Goal: Task Accomplishment & Management: Complete application form

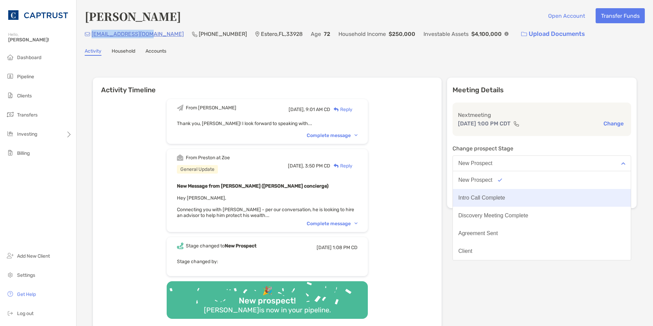
click at [543, 192] on button "Intro Call Complete" at bounding box center [542, 198] width 178 height 18
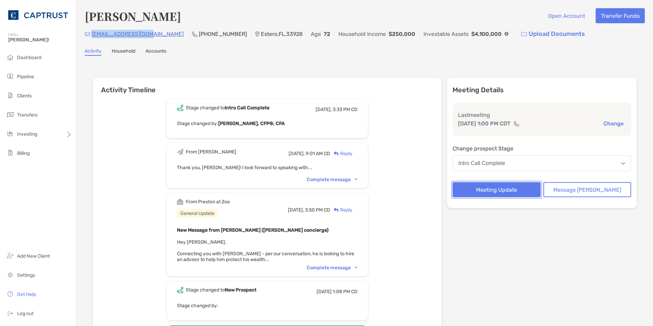
click at [533, 192] on button "Meeting Update" at bounding box center [496, 189] width 88 height 15
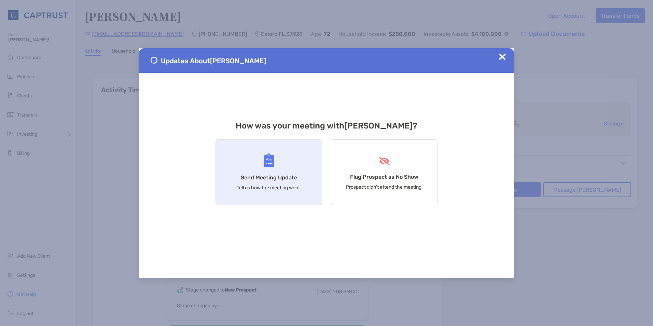
click at [304, 167] on div "Send Meeting Update Tell us how the meeting went." at bounding box center [268, 172] width 107 height 66
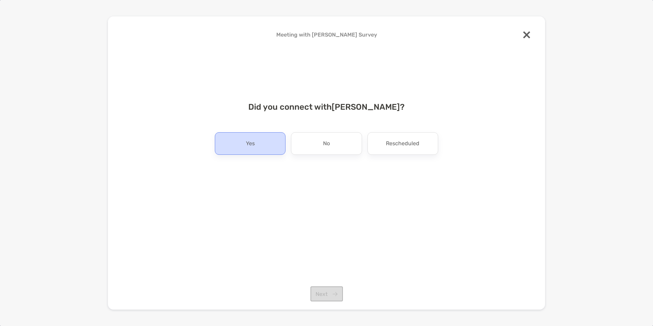
click at [274, 149] on div "Yes" at bounding box center [250, 143] width 71 height 23
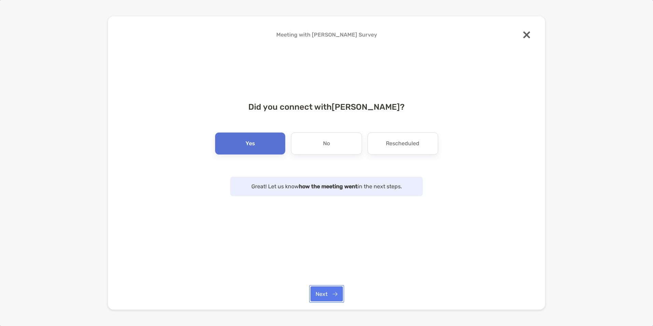
click at [325, 294] on button "Next" at bounding box center [326, 293] width 32 height 15
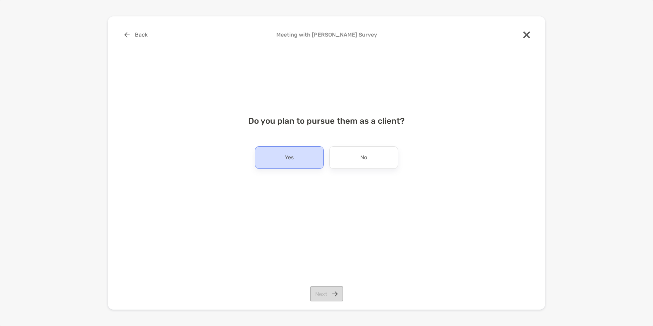
click at [291, 148] on div "Yes" at bounding box center [289, 157] width 69 height 23
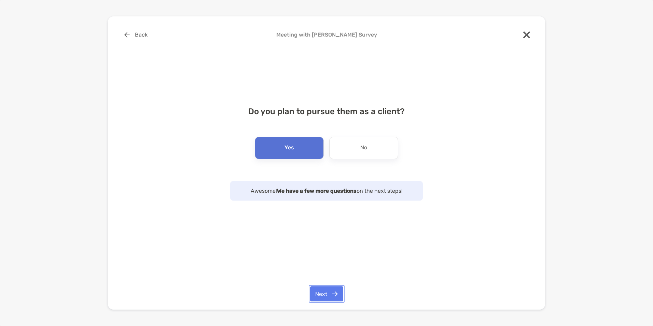
click at [330, 294] on button "Next" at bounding box center [326, 293] width 33 height 15
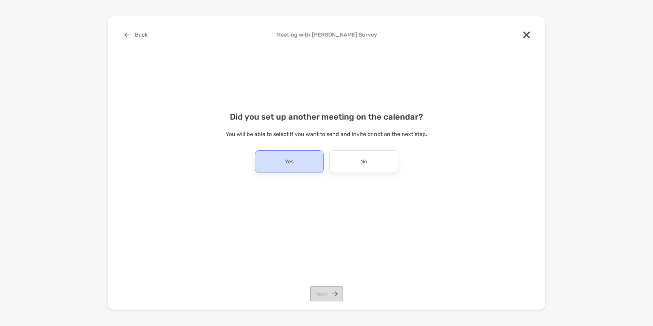
click at [312, 155] on div "Yes" at bounding box center [289, 161] width 69 height 23
click at [327, 290] on button "Next" at bounding box center [326, 293] width 33 height 15
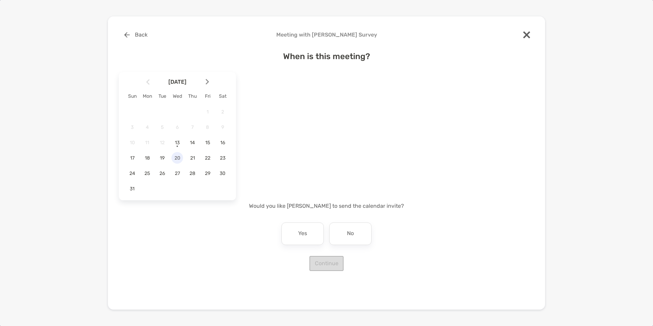
click at [177, 153] on div "20" at bounding box center [177, 158] width 12 height 12
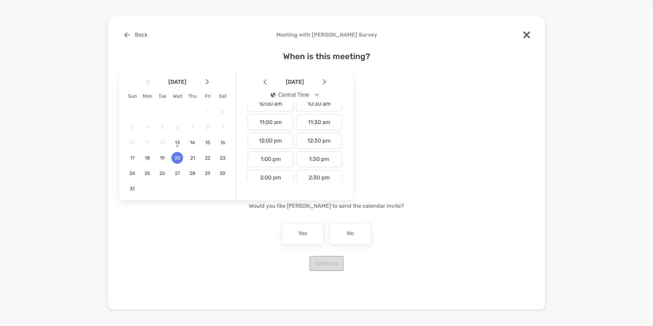
scroll to position [193, 0]
click at [287, 154] on div "1:00 pm" at bounding box center [271, 157] width 46 height 16
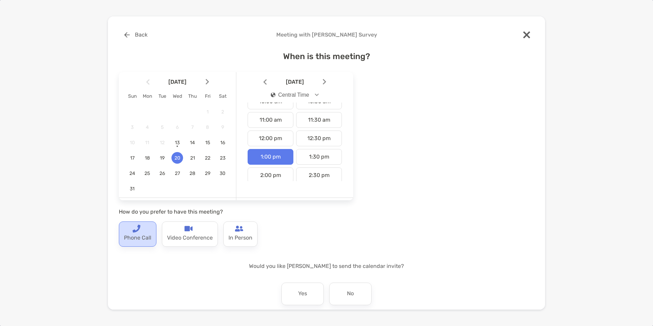
click at [141, 238] on p "Phone Call" at bounding box center [137, 238] width 27 height 11
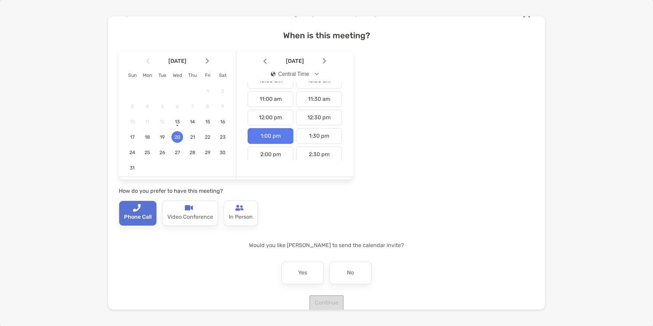
scroll to position [32, 0]
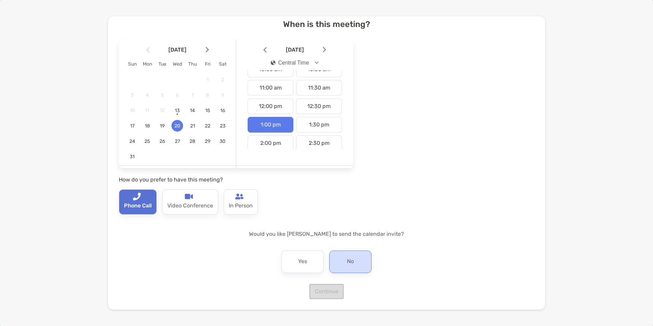
click at [364, 265] on div "No" at bounding box center [350, 261] width 42 height 23
click at [335, 288] on button "Continue" at bounding box center [326, 291] width 34 height 15
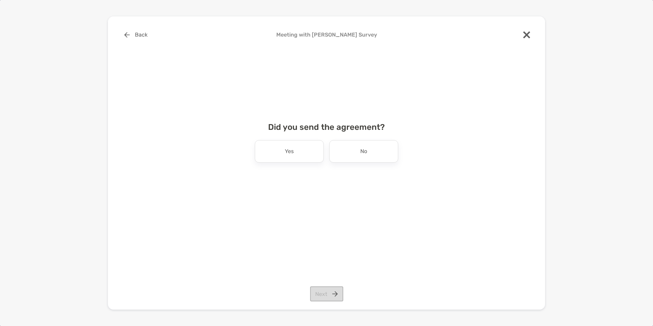
scroll to position [0, 0]
click at [360, 156] on p "No" at bounding box center [363, 151] width 7 height 11
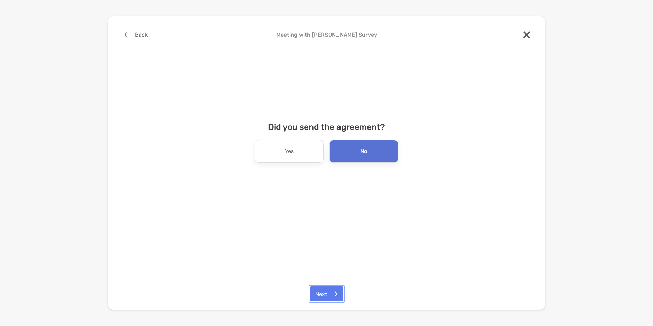
click at [331, 288] on button "Next" at bounding box center [326, 293] width 33 height 15
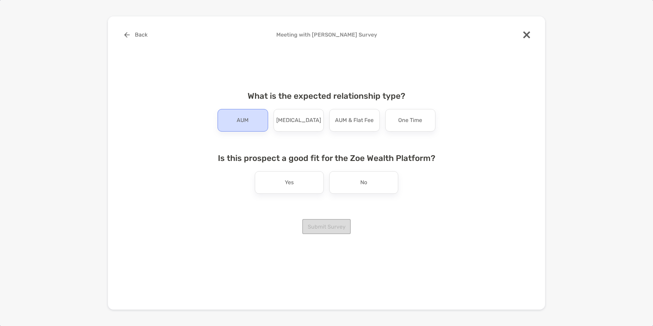
click at [249, 128] on div "AUM" at bounding box center [243, 120] width 51 height 23
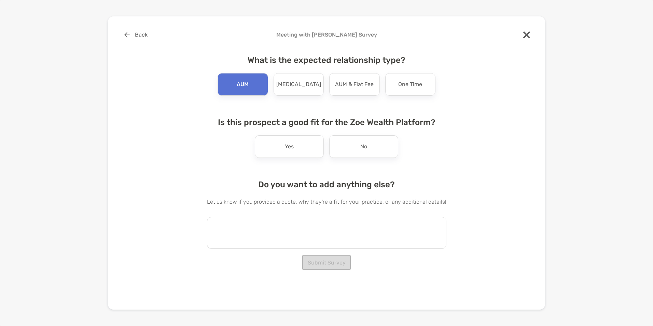
click at [252, 233] on textarea at bounding box center [326, 233] width 239 height 32
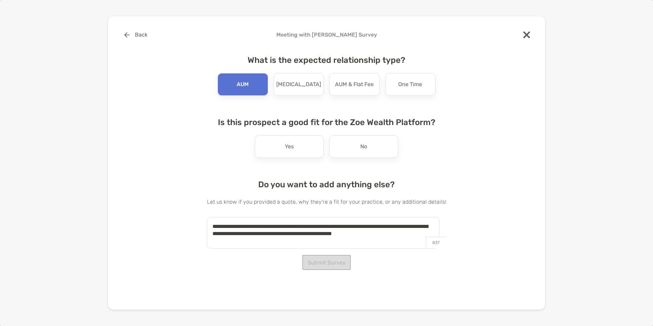
click at [415, 229] on textarea "**********" at bounding box center [323, 233] width 233 height 32
drag, startPoint x: 417, startPoint y: 233, endPoint x: 402, endPoint y: 235, distance: 15.8
click at [402, 235] on textarea "**********" at bounding box center [323, 233] width 233 height 32
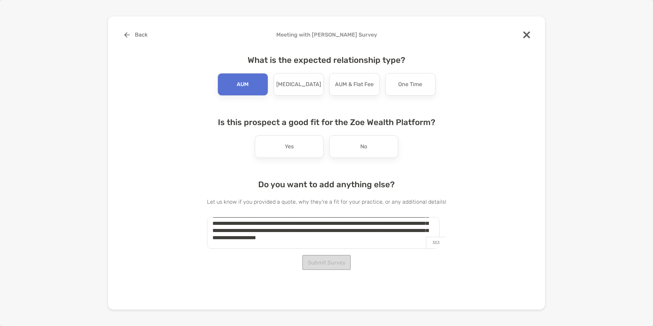
scroll to position [39, 0]
type textarea "**********"
click at [486, 193] on div "Back Meeting with [PERSON_NAME] Survey What is the expected relationship type? …" at bounding box center [326, 141] width 415 height 228
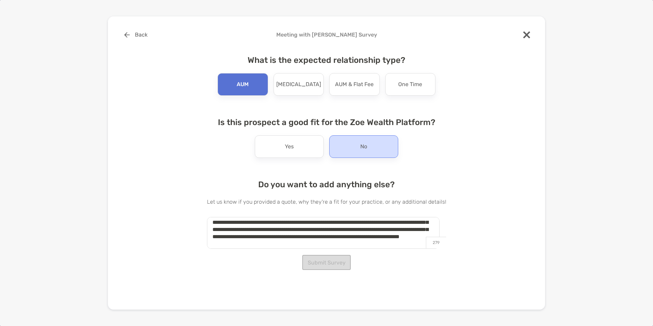
click at [391, 148] on div "No" at bounding box center [363, 146] width 69 height 23
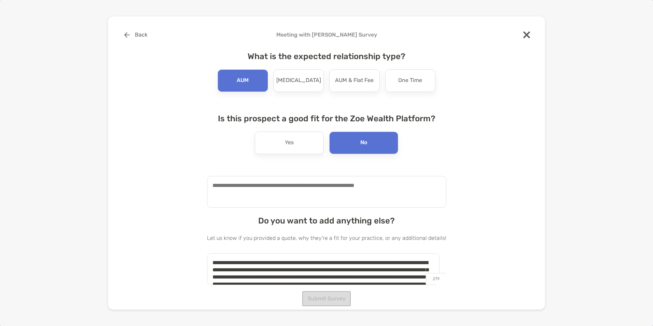
scroll to position [47, 0]
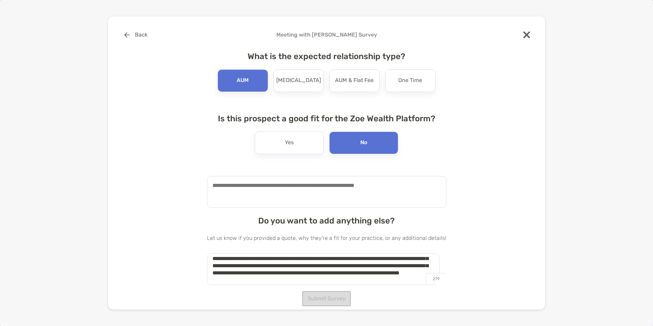
click at [324, 304] on div "Submit Survey" at bounding box center [326, 298] width 239 height 15
click at [397, 200] on textarea at bounding box center [326, 192] width 239 height 32
click at [481, 191] on div "Back Meeting with [PERSON_NAME] Survey What is the expected relationship type? …" at bounding box center [326, 157] width 415 height 260
click at [302, 140] on div "Yes" at bounding box center [289, 142] width 69 height 23
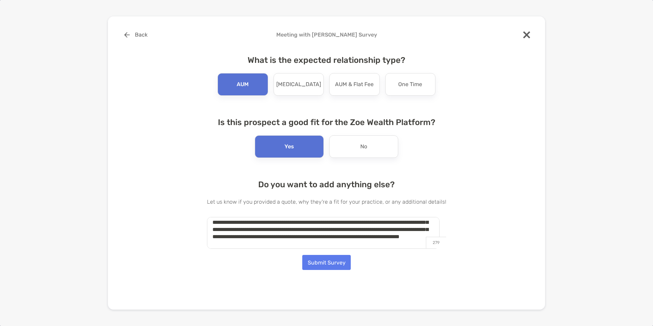
click at [475, 188] on div "Back Meeting with [PERSON_NAME] Survey What is the expected relationship type? …" at bounding box center [326, 141] width 415 height 228
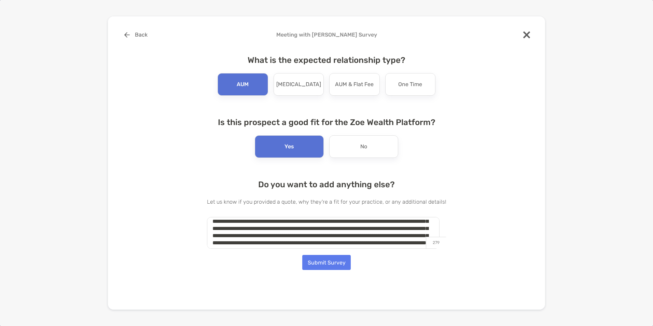
scroll to position [7, 0]
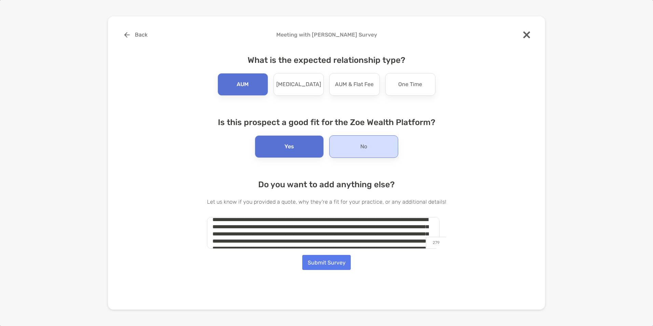
click at [360, 154] on div "No" at bounding box center [363, 146] width 69 height 23
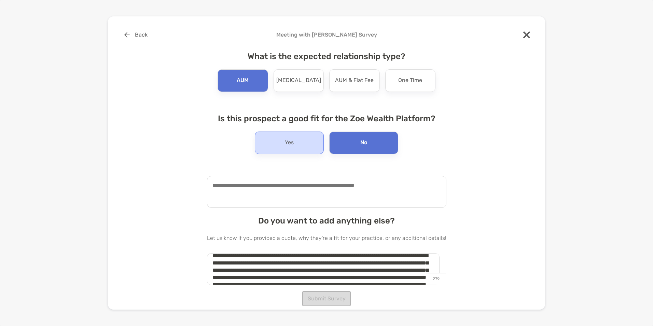
click at [294, 136] on div "Yes" at bounding box center [289, 142] width 69 height 23
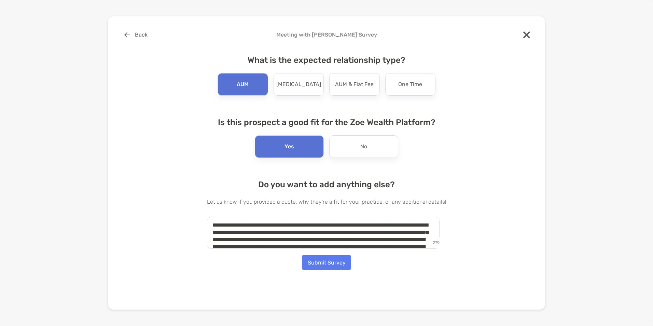
scroll to position [0, 0]
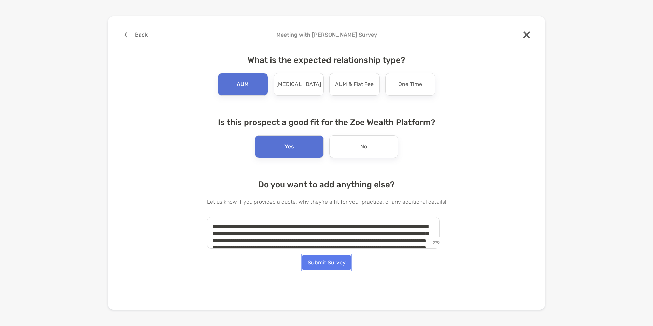
click at [331, 261] on button "Submit Survey" at bounding box center [326, 262] width 48 height 15
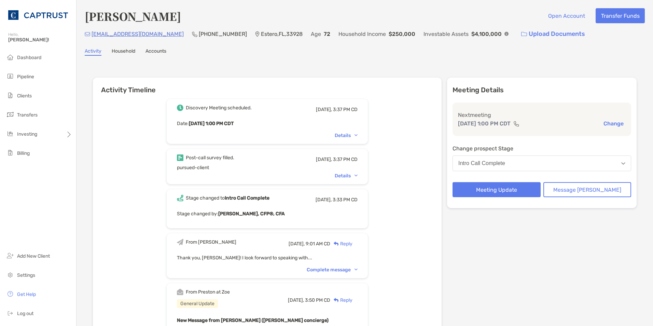
click at [356, 179] on div "Post-call survey filled. [DATE], 3:37 PM CD pursued-client Details" at bounding box center [267, 166] width 201 height 35
click at [356, 177] on div "Details" at bounding box center [346, 176] width 23 height 6
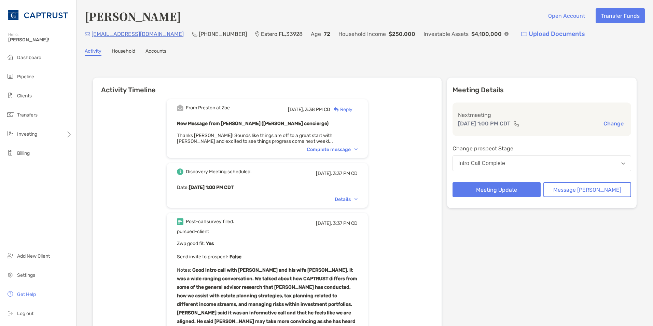
click at [358, 149] on img at bounding box center [355, 149] width 3 height 2
